Goal: Transaction & Acquisition: Purchase product/service

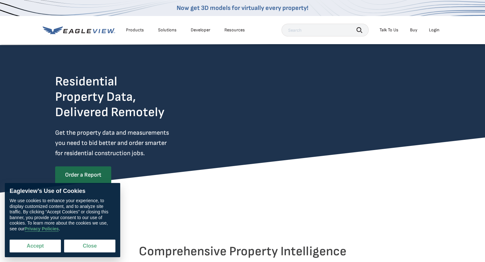
click at [42, 248] on button "Accept" at bounding box center [35, 246] width 51 height 13
checkbox input "true"
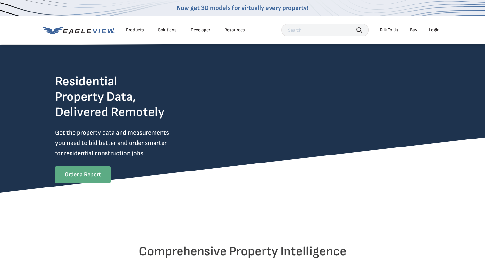
click at [84, 175] on link "Order a Report" at bounding box center [82, 175] width 55 height 17
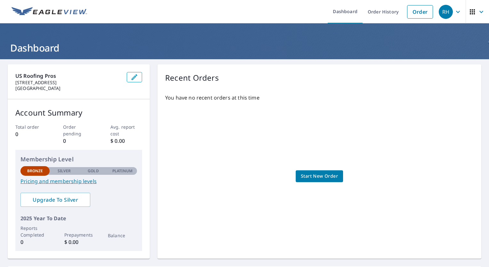
click at [313, 177] on span "Start New Order" at bounding box center [319, 176] width 37 height 8
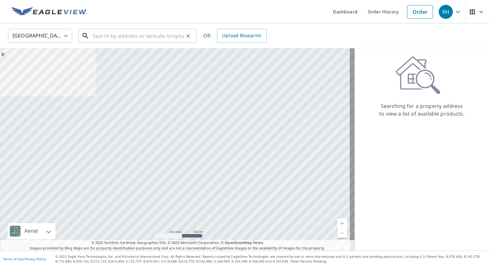
click at [113, 37] on input "text" at bounding box center [138, 36] width 91 height 18
